Goal: Information Seeking & Learning: Learn about a topic

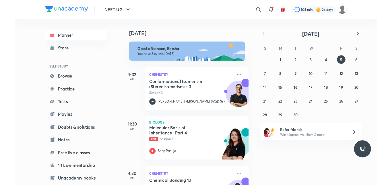
scroll to position [35, 0]
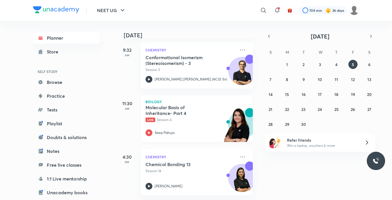
click at [147, 130] on icon at bounding box center [148, 132] width 7 height 7
